Goal: Information Seeking & Learning: Learn about a topic

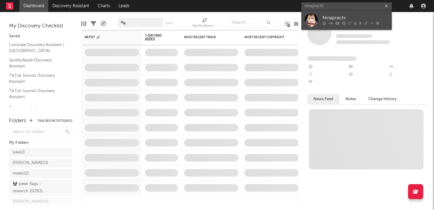
type input "ninajirachi"
click at [338, 18] on div "Ninajirachi" at bounding box center [355, 17] width 66 height 7
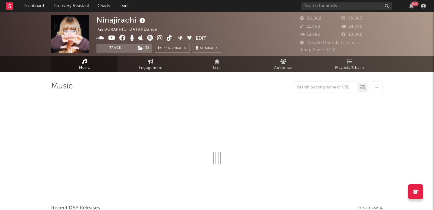
click at [160, 37] on icon at bounding box center [160, 38] width 6 height 6
select select "6m"
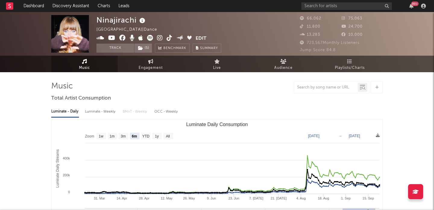
click at [171, 36] on icon at bounding box center [170, 38] width 6 height 6
click at [332, 5] on input "text" at bounding box center [346, 6] width 90 height 8
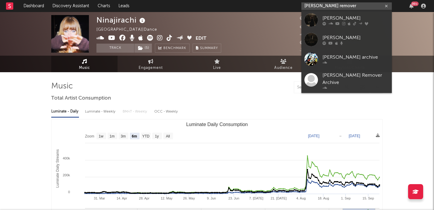
type input "[PERSON_NAME] remover"
click at [351, 16] on div "[PERSON_NAME]" at bounding box center [355, 17] width 66 height 7
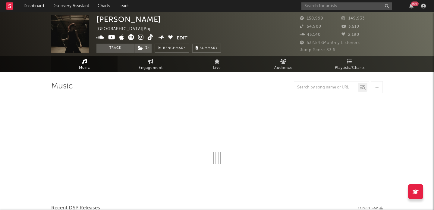
click at [140, 37] on icon at bounding box center [141, 37] width 6 height 6
select select "6m"
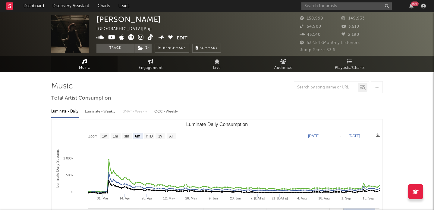
click at [151, 37] on icon at bounding box center [151, 37] width 6 height 6
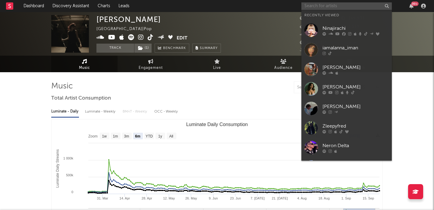
click at [350, 7] on input "text" at bounding box center [346, 6] width 90 height 8
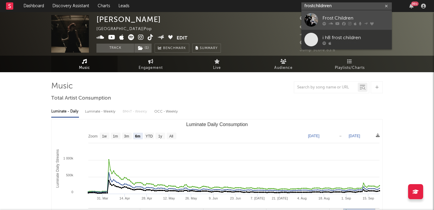
type input "frostchildnren"
click at [329, 17] on div "Frost Children" at bounding box center [355, 17] width 66 height 7
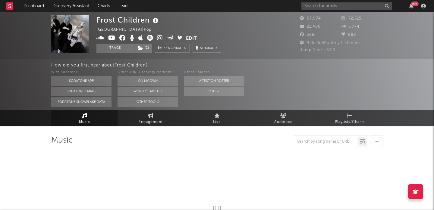
click at [157, 38] on icon at bounding box center [160, 38] width 6 height 6
select select "6m"
